Goal: Task Accomplishment & Management: Manage account settings

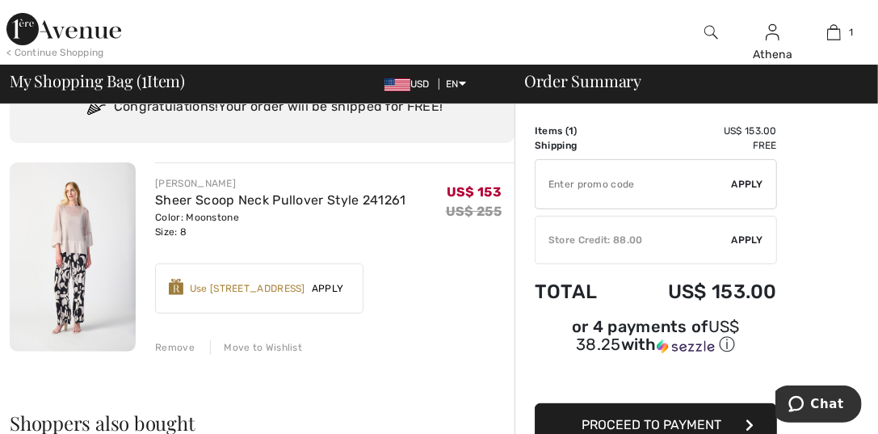
scroll to position [162, 0]
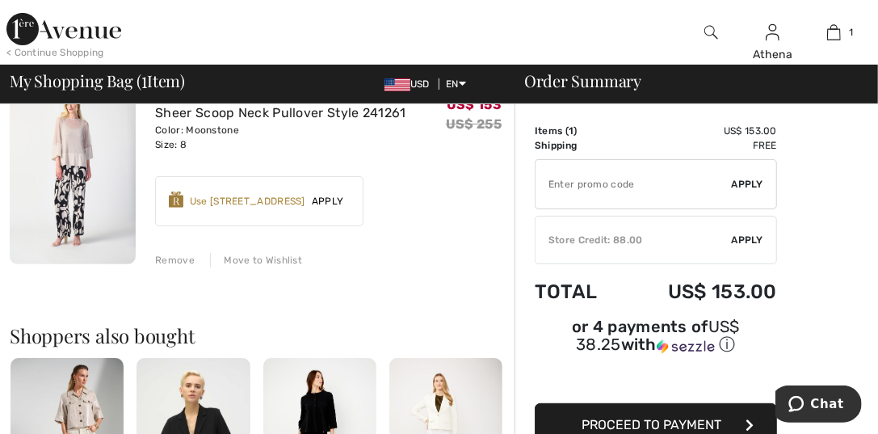
click at [167, 260] on div "Remove" at bounding box center [175, 260] width 40 height 15
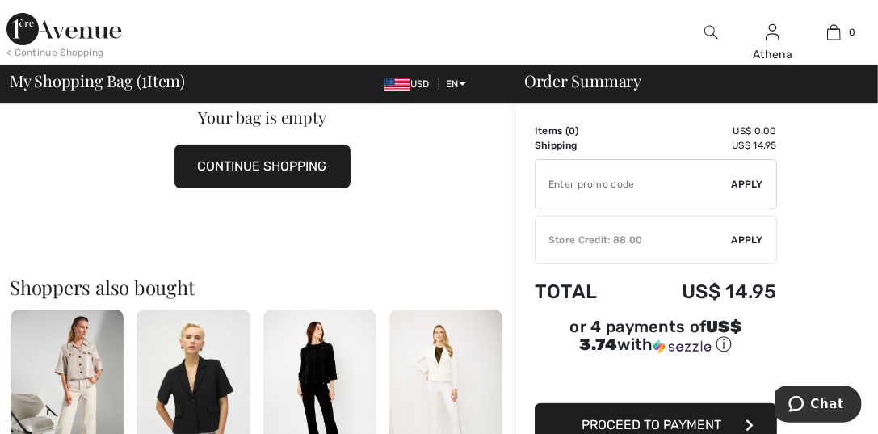
scroll to position [0, 0]
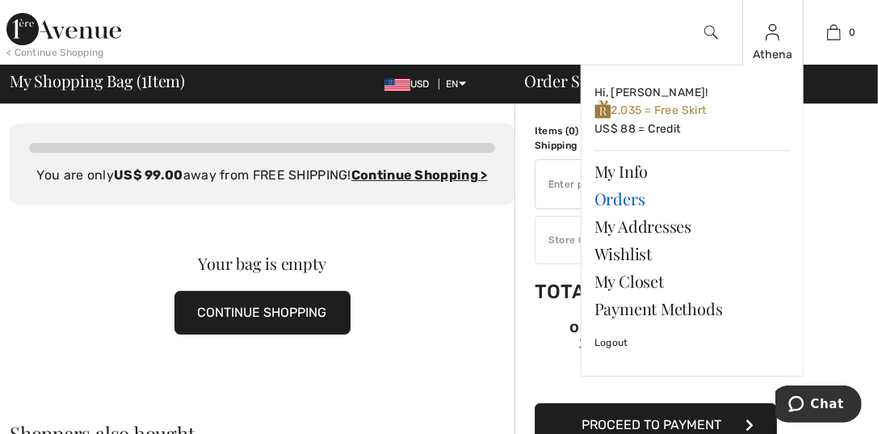
click at [628, 201] on link "Orders" at bounding box center [691, 198] width 195 height 27
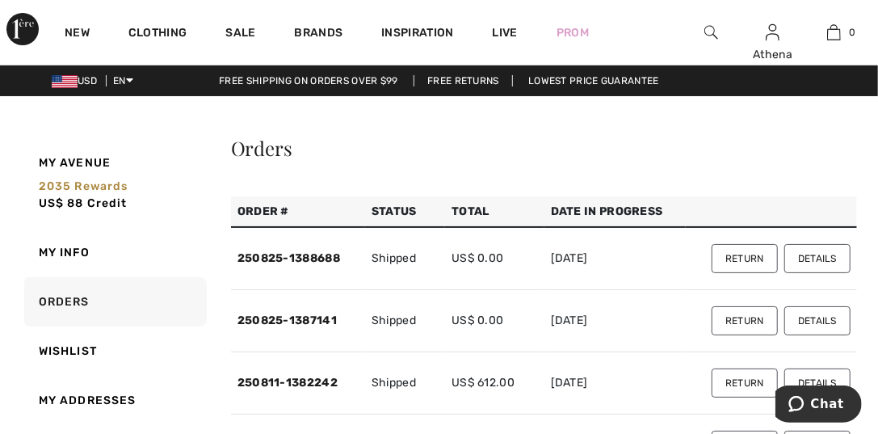
click at [747, 260] on button "Return" at bounding box center [744, 258] width 66 height 29
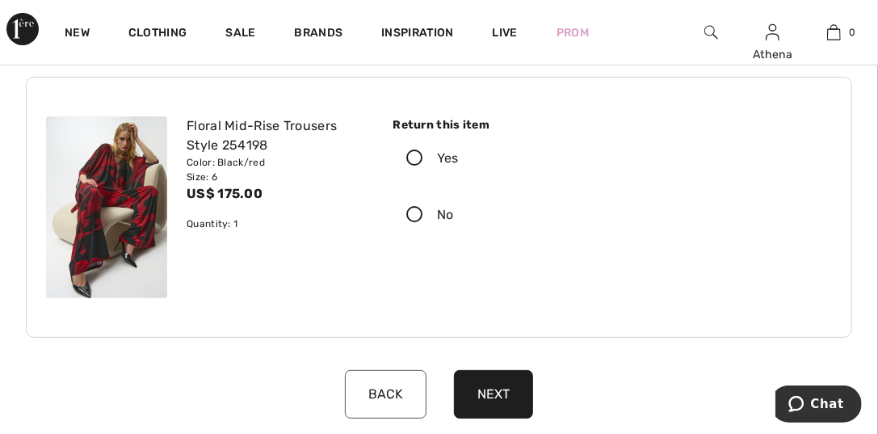
scroll to position [80, 0]
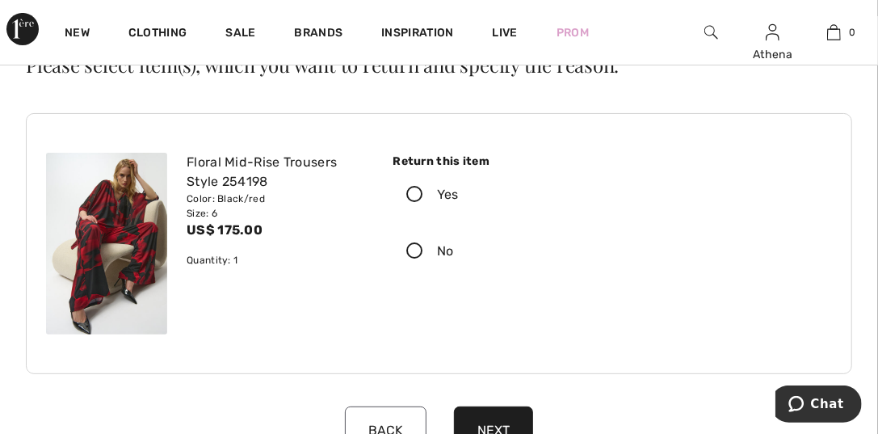
click at [412, 190] on icon at bounding box center [414, 195] width 43 height 17
click at [459, 190] on input "Yes" at bounding box center [464, 194] width 10 height 48
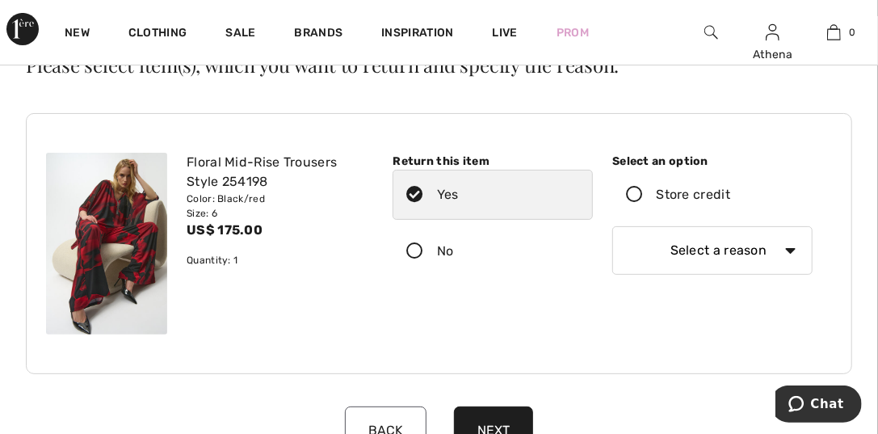
click at [633, 193] on icon at bounding box center [634, 195] width 43 height 17
click at [730, 193] on input "Store credit" at bounding box center [735, 194] width 10 height 48
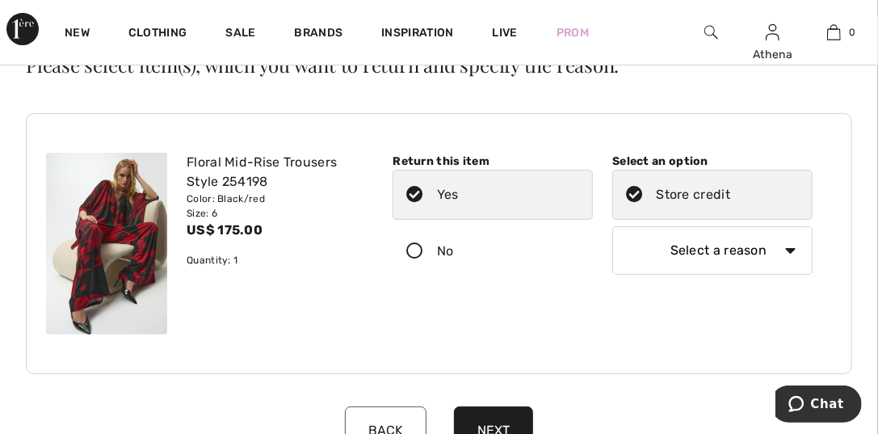
click at [790, 245] on select "Select a reason I received the wrong product or size My order arrived too late …" at bounding box center [712, 250] width 200 height 48
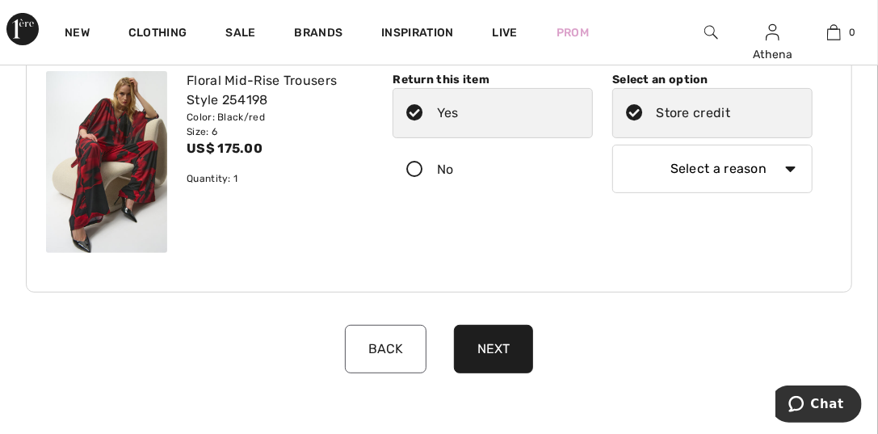
click at [779, 166] on select "Select a reason I received the wrong product or size My order arrived too late …" at bounding box center [712, 169] width 200 height 48
select select "other"
click at [612, 145] on select "Select a reason I received the wrong product or size My order arrived too late …" at bounding box center [712, 169] width 200 height 48
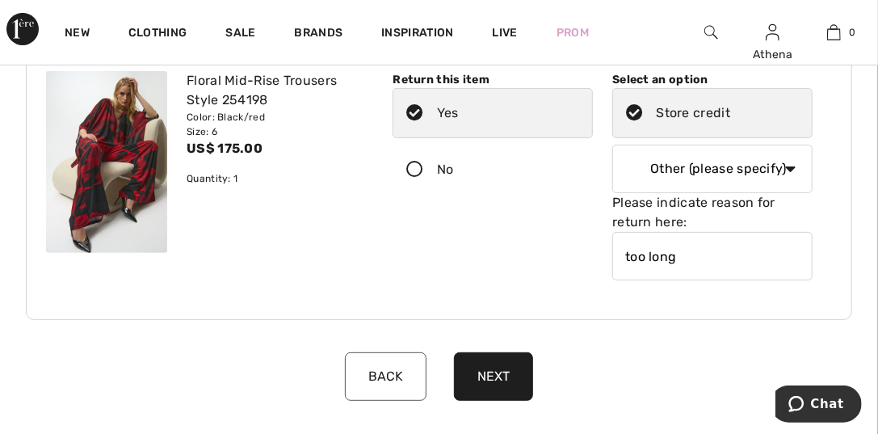
type input "too long"
click at [482, 371] on button "Next" at bounding box center [493, 376] width 79 height 48
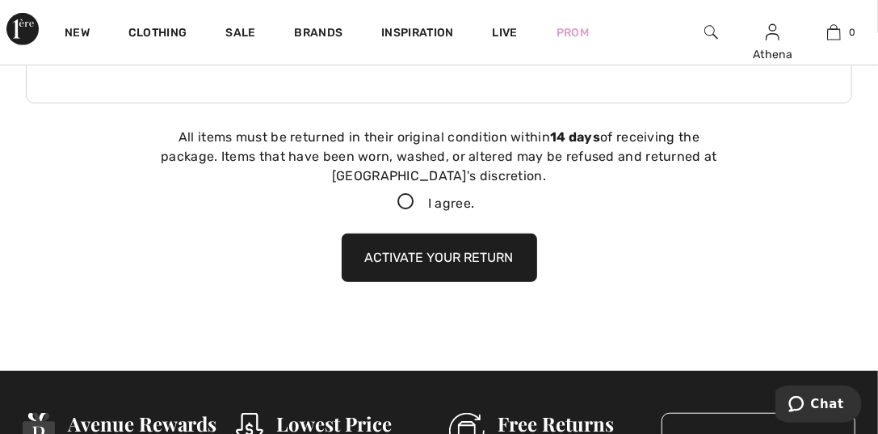
scroll to position [408, 0]
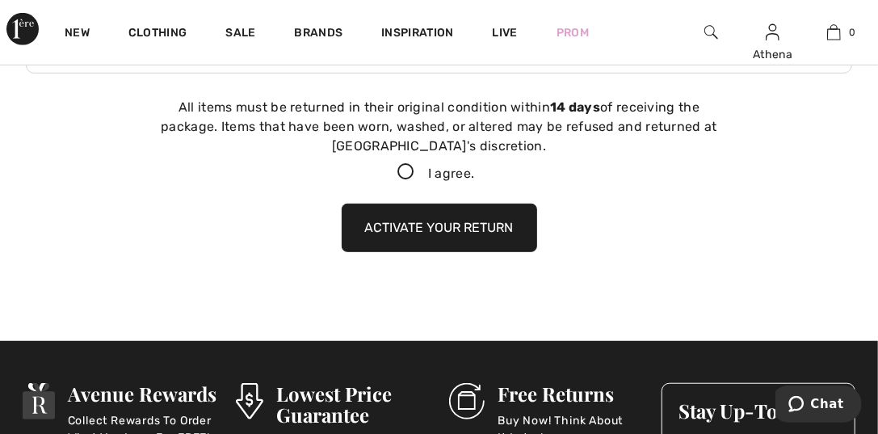
click at [399, 173] on icon at bounding box center [406, 172] width 43 height 17
click at [474, 173] on input "I agree." at bounding box center [479, 172] width 10 height 10
checkbox input "true"
click at [400, 225] on button "Activate your return" at bounding box center [439, 227] width 195 height 48
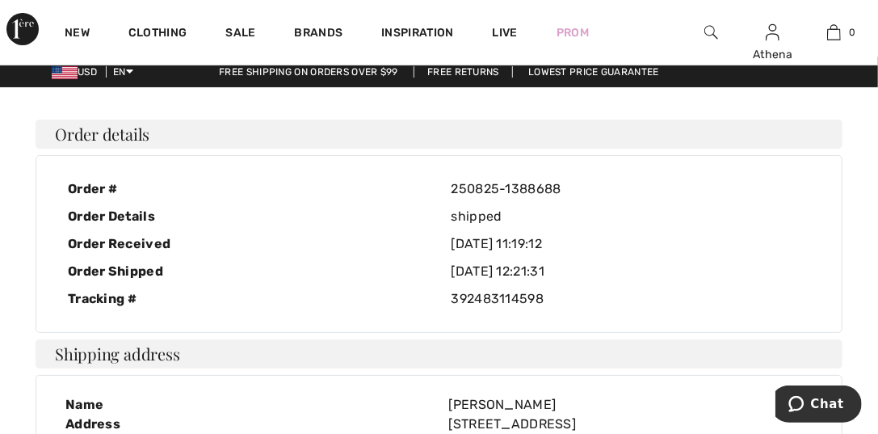
scroll to position [0, 0]
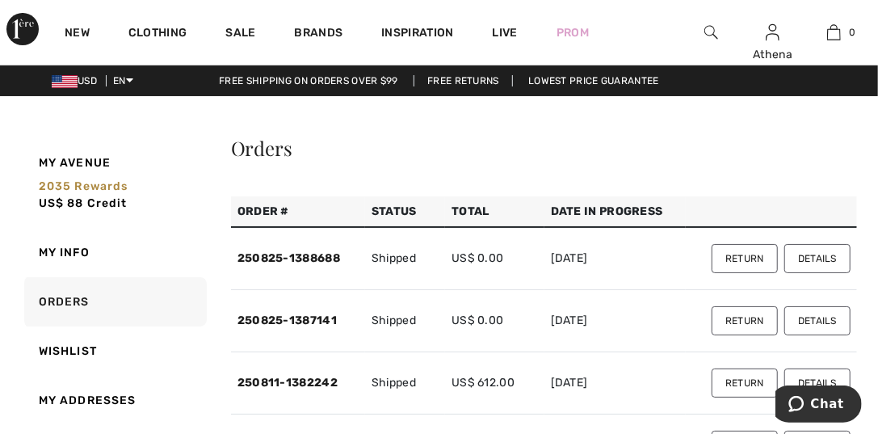
click at [758, 318] on button "Return" at bounding box center [744, 320] width 66 height 29
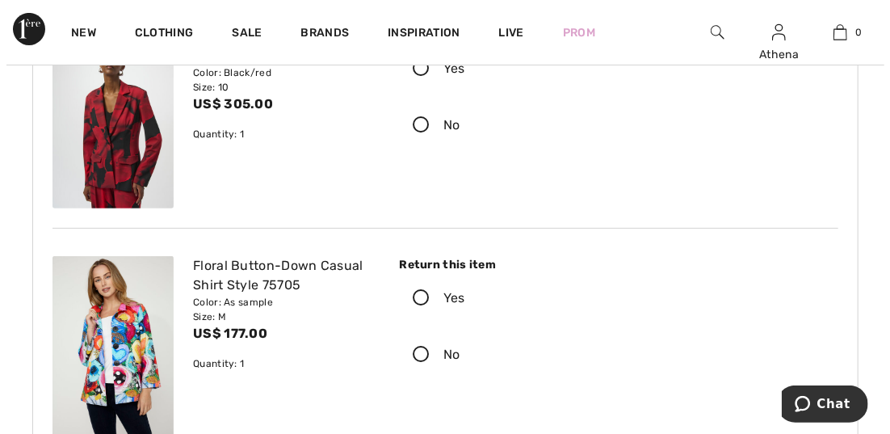
scroll to position [241, 0]
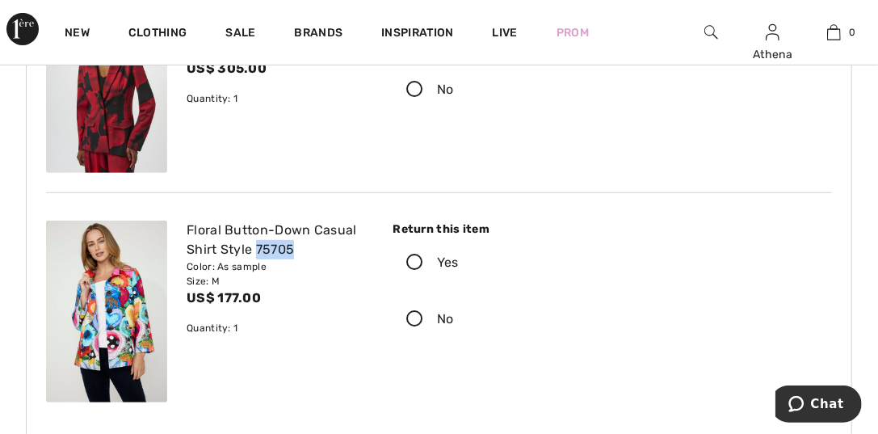
drag, startPoint x: 291, startPoint y: 245, endPoint x: 258, endPoint y: 243, distance: 33.1
click at [258, 243] on div "Floral Button-Down Casual Shirt Style 75705" at bounding box center [275, 239] width 177 height 39
copy div "75705"
click at [705, 31] on img at bounding box center [711, 32] width 14 height 19
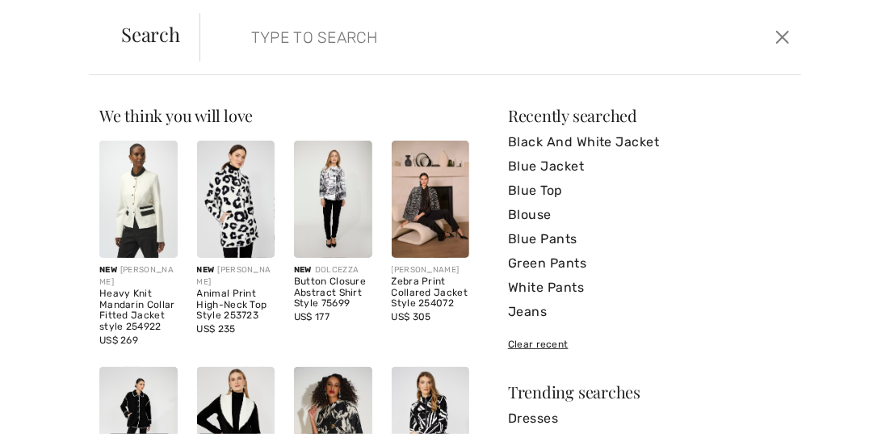
paste input "75705"
type input "75705"
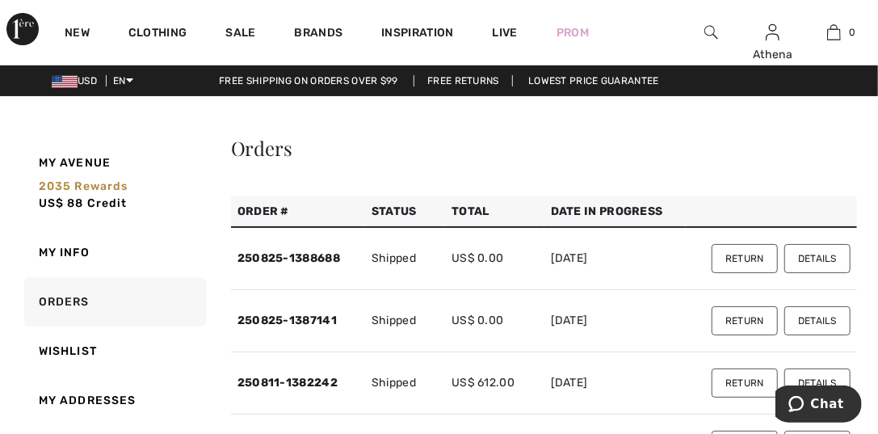
click at [748, 315] on button "Return" at bounding box center [744, 320] width 66 height 29
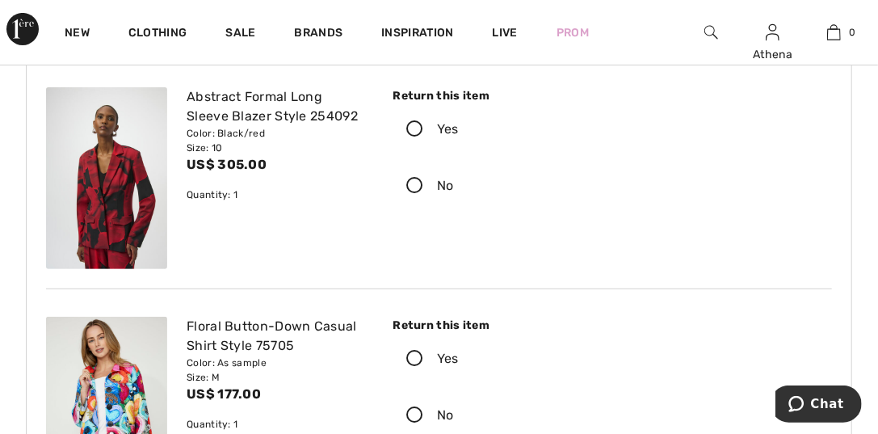
scroll to position [241, 0]
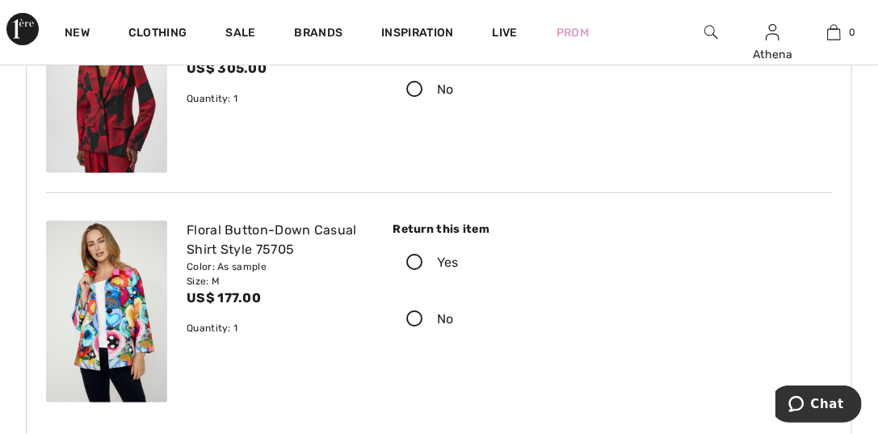
click at [411, 258] on icon at bounding box center [414, 262] width 43 height 17
click at [459, 258] on input "Yes" at bounding box center [464, 262] width 10 height 48
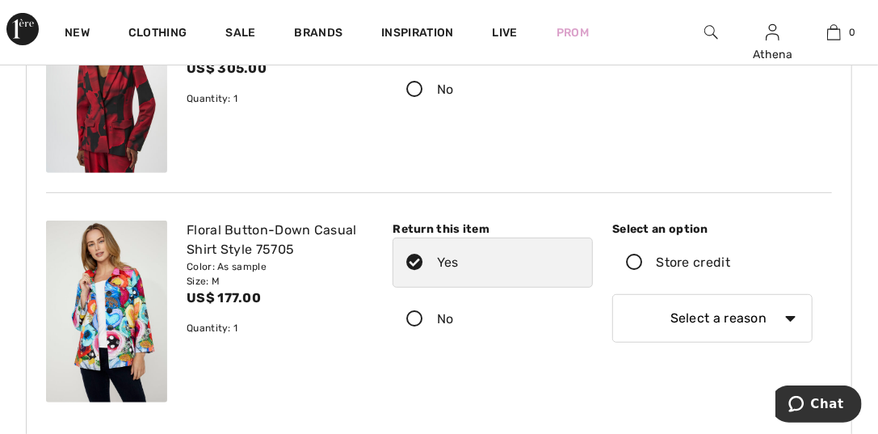
click at [632, 262] on icon at bounding box center [634, 262] width 43 height 17
click at [730, 262] on input "Store credit" at bounding box center [735, 262] width 10 height 48
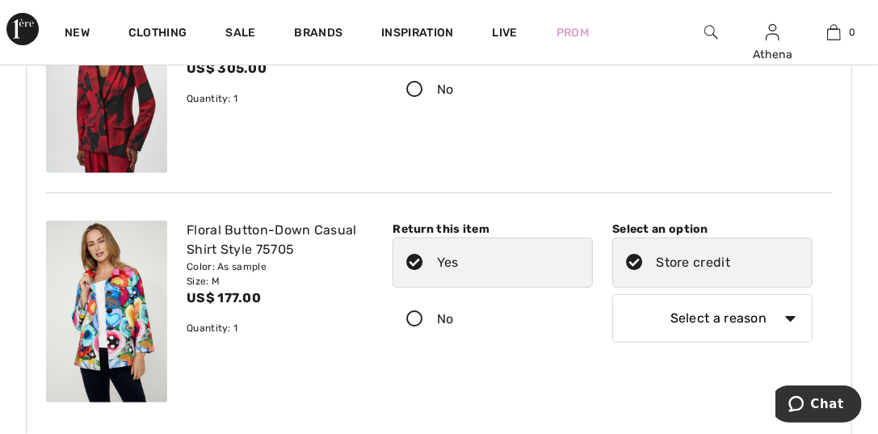
click at [790, 316] on select "Select a reason I received the wrong product or size My order arrived too late …" at bounding box center [712, 318] width 200 height 48
select select "4"
click at [612, 294] on select "Select a reason I received the wrong product or size My order arrived too late …" at bounding box center [712, 318] width 200 height 48
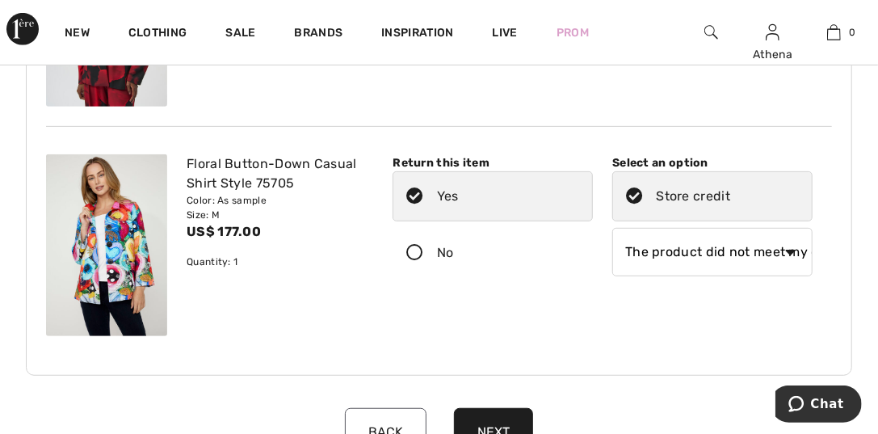
scroll to position [403, 0]
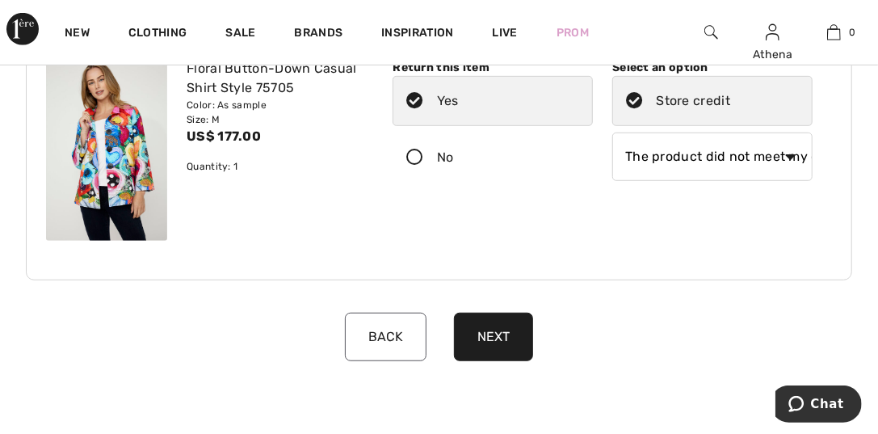
click at [474, 332] on button "Next" at bounding box center [493, 337] width 79 height 48
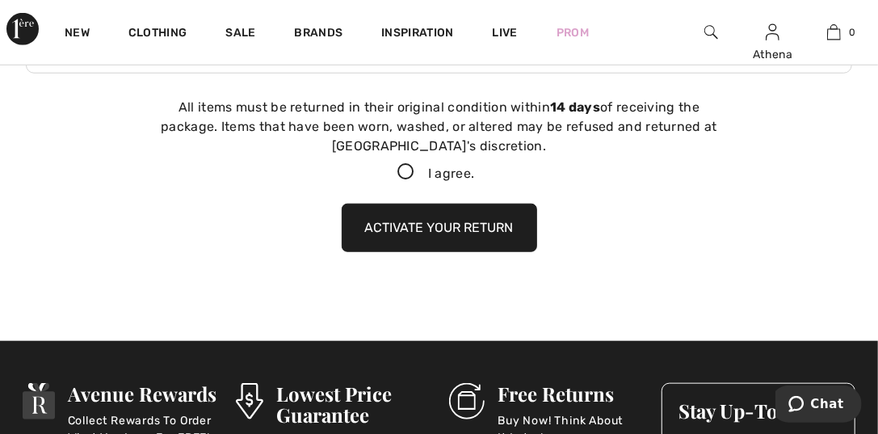
scroll to position [610, 0]
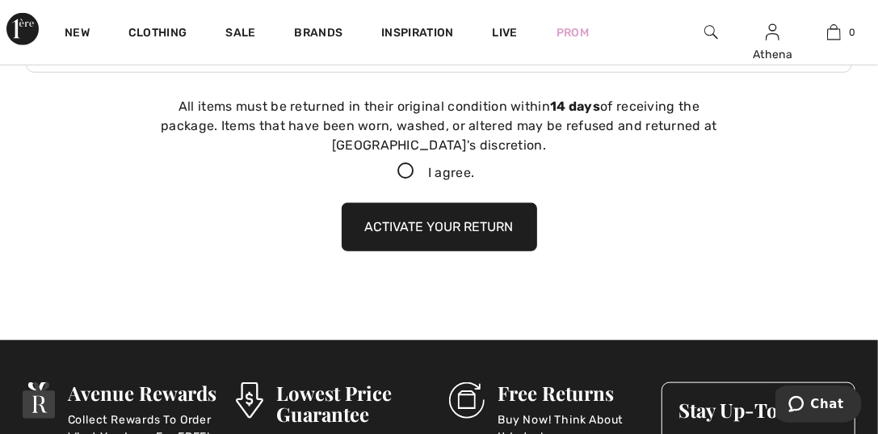
click at [397, 172] on icon at bounding box center [406, 171] width 43 height 17
click at [474, 172] on input "I agree." at bounding box center [479, 171] width 10 height 10
checkbox input "true"
click at [421, 225] on button "Activate your return" at bounding box center [439, 227] width 195 height 48
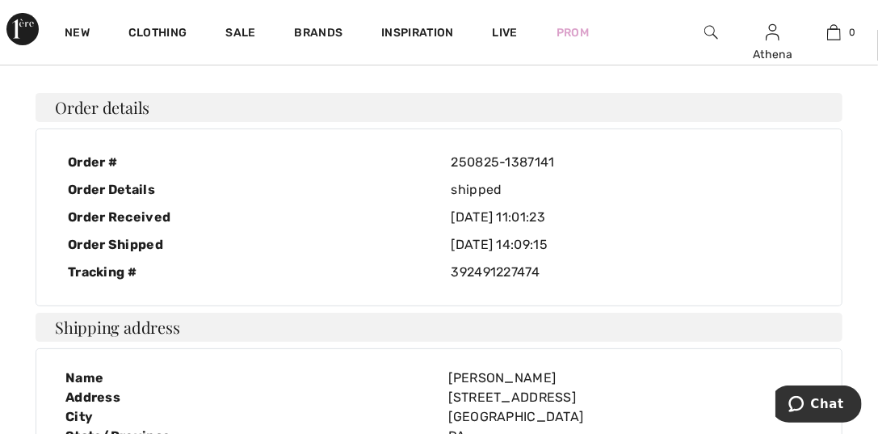
scroll to position [0, 0]
